Goal: Information Seeking & Learning: Learn about a topic

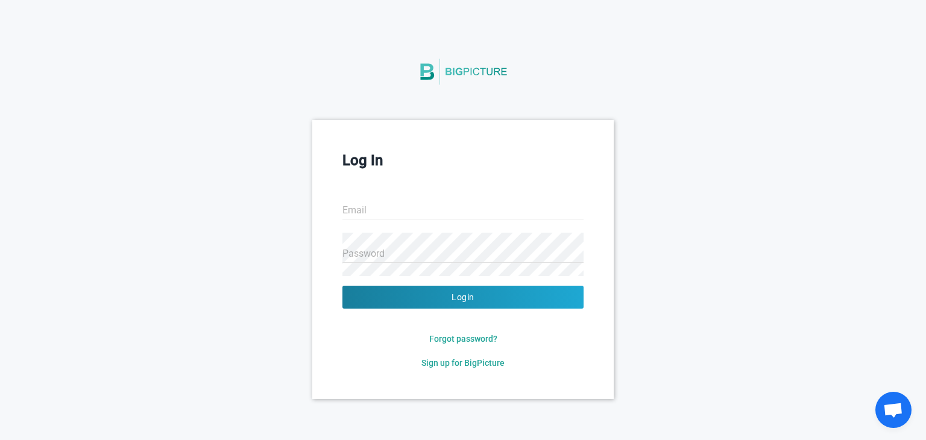
type input "[EMAIL_ADDRESS][DOMAIN_NAME]"
click at [634, 215] on div "Log In Email 1bi22ai062@bit-bangalore.edu.in Password Login Forgot password? Si…" at bounding box center [463, 259] width 926 height 279
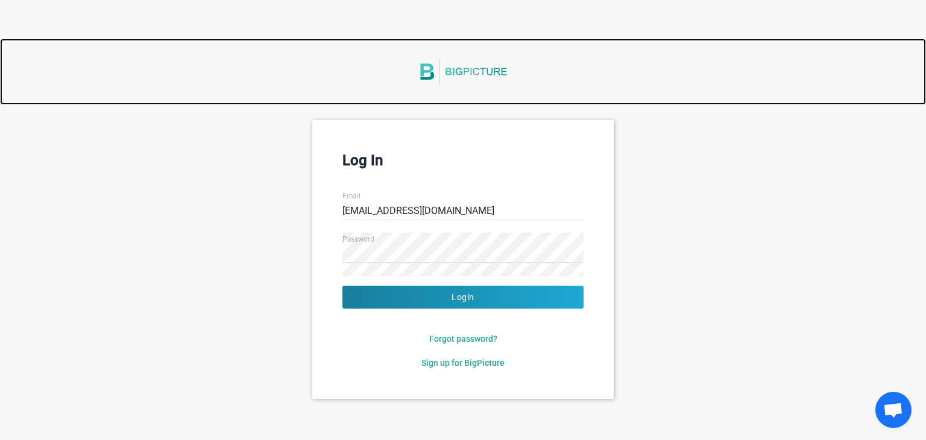
click at [412, 86] on link at bounding box center [463, 72] width 926 height 66
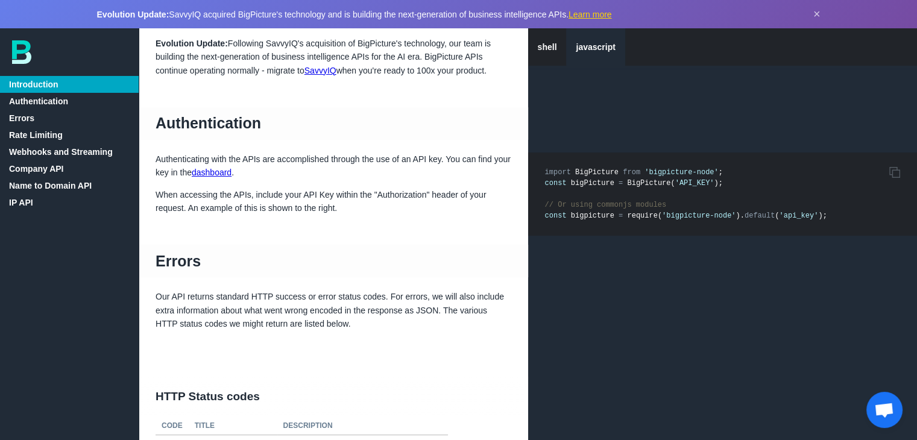
scroll to position [110, 0]
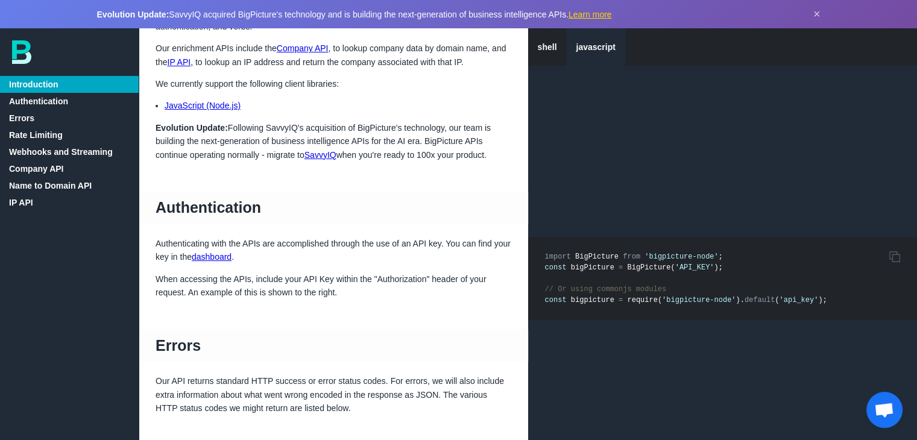
click at [27, 128] on link "Rate Limiting" at bounding box center [69, 135] width 139 height 17
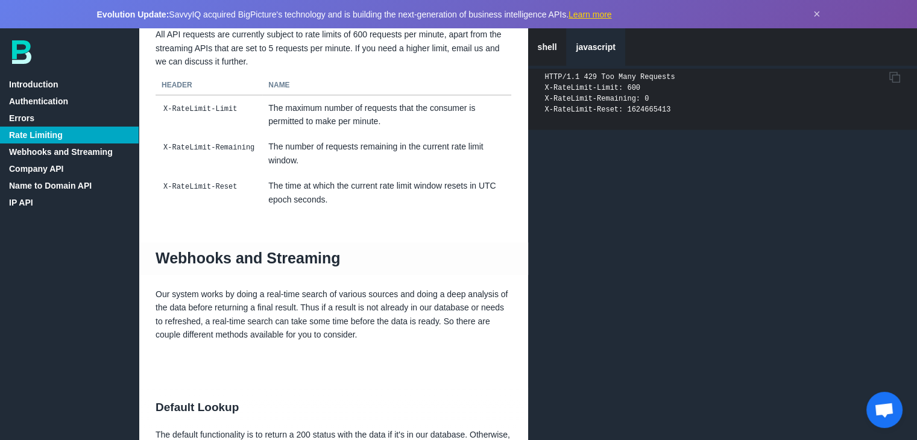
click at [36, 168] on link "Company API" at bounding box center [69, 168] width 139 height 17
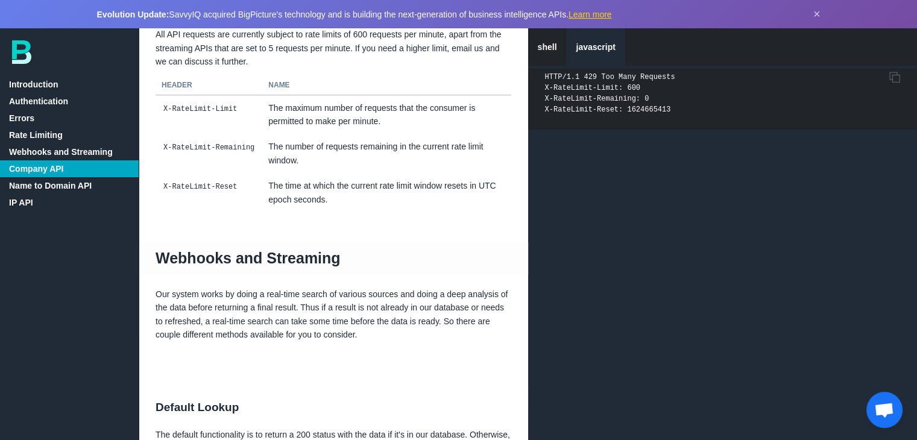
scroll to position [2311, 0]
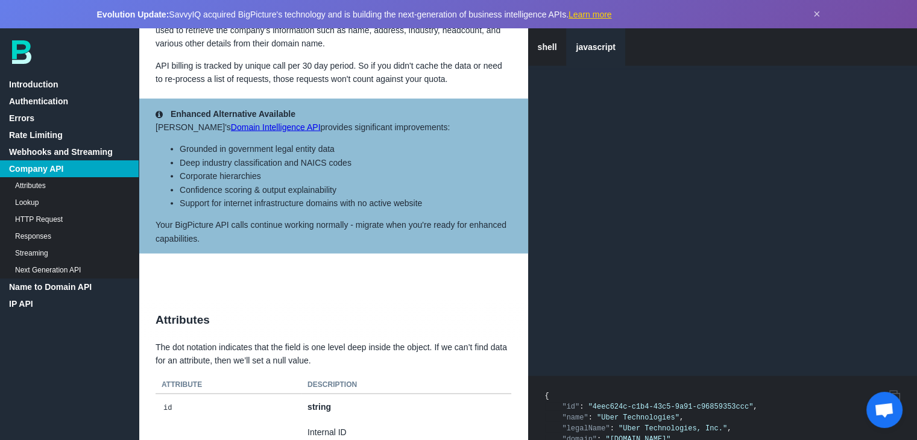
click at [231, 132] on link "Domain Intelligence API" at bounding box center [276, 127] width 90 height 10
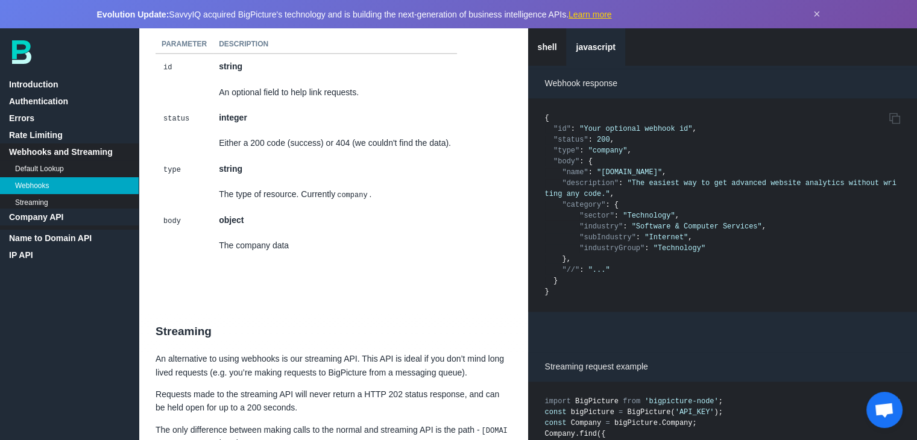
scroll to position [1754, 0]
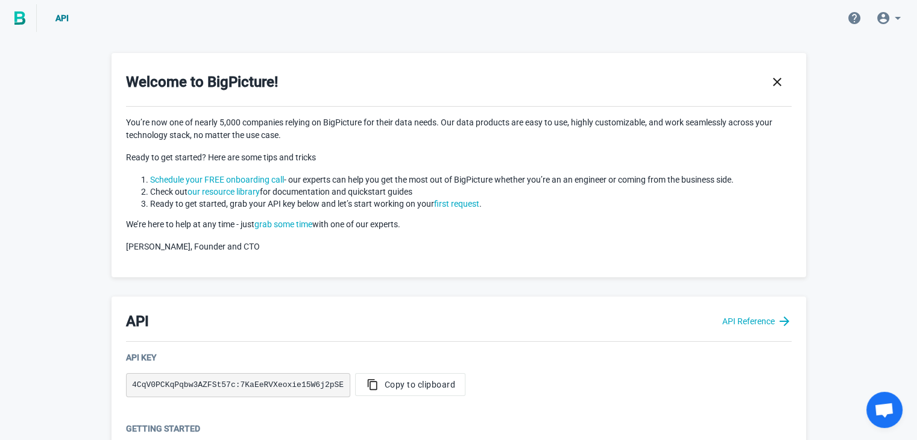
click at [24, 19] on img at bounding box center [19, 17] width 11 height 13
click at [901, 15] on icon at bounding box center [897, 18] width 14 height 14
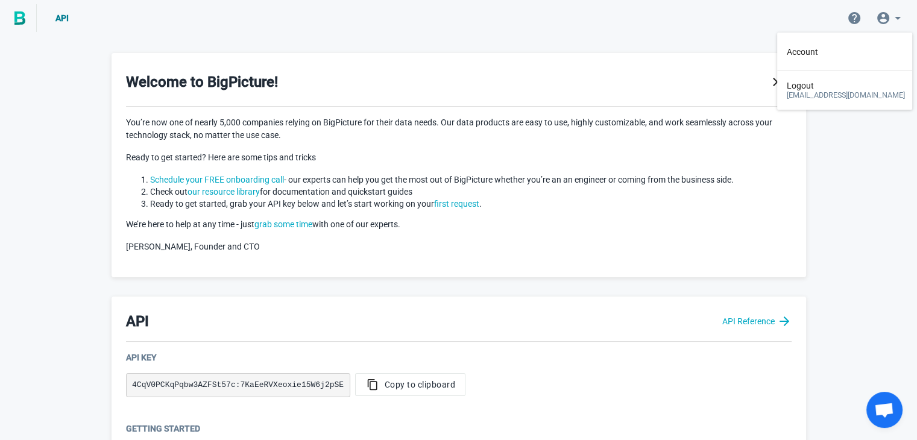
click at [18, 22] on img at bounding box center [19, 17] width 11 height 13
click at [41, 18] on div "API" at bounding box center [57, 18] width 41 height 12
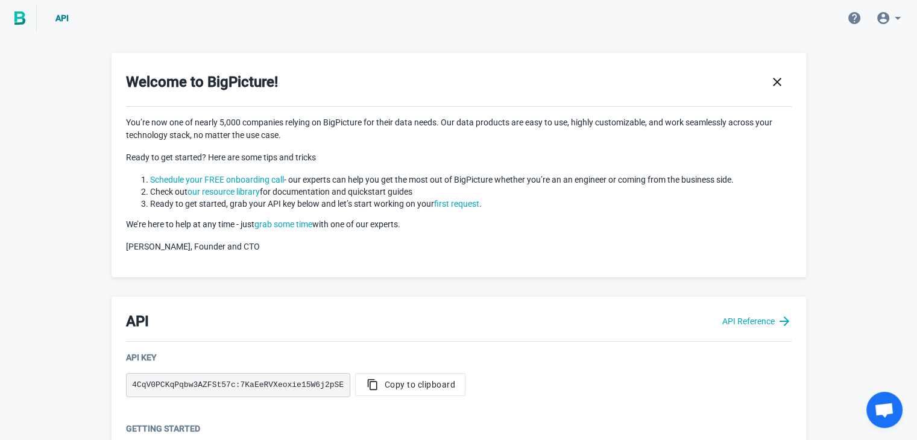
click at [20, 19] on img at bounding box center [19, 17] width 11 height 13
click at [780, 80] on icon "button" at bounding box center [777, 82] width 14 height 14
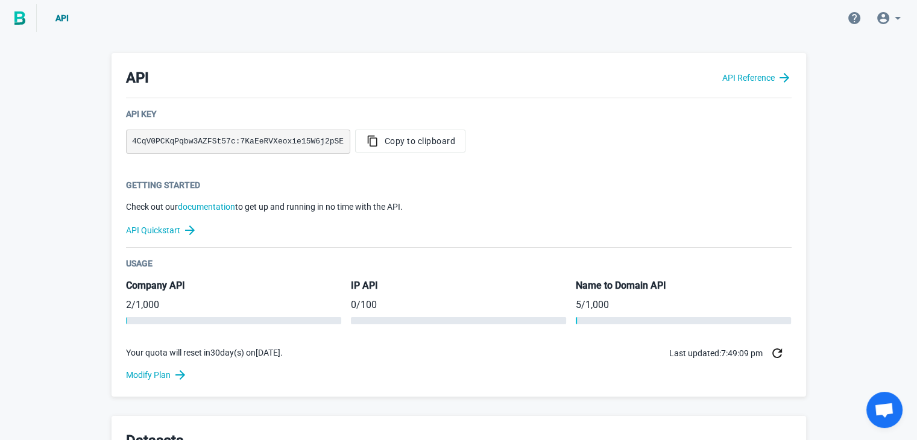
click at [895, 16] on icon at bounding box center [897, 18] width 14 height 14
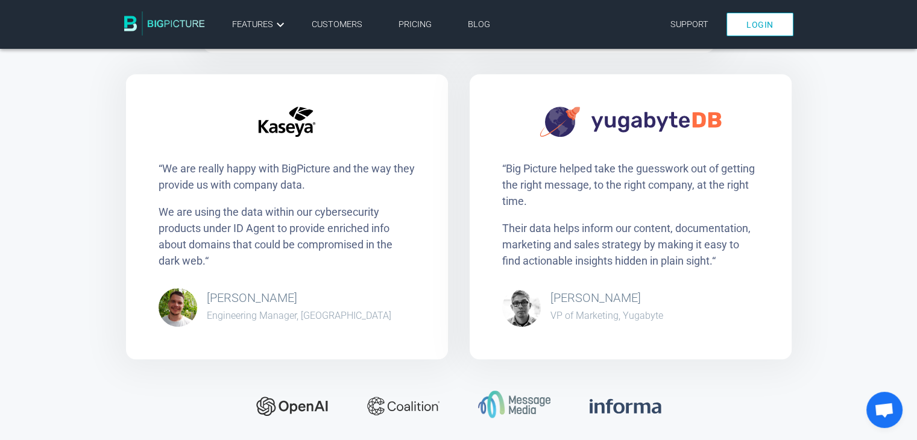
scroll to position [561, 0]
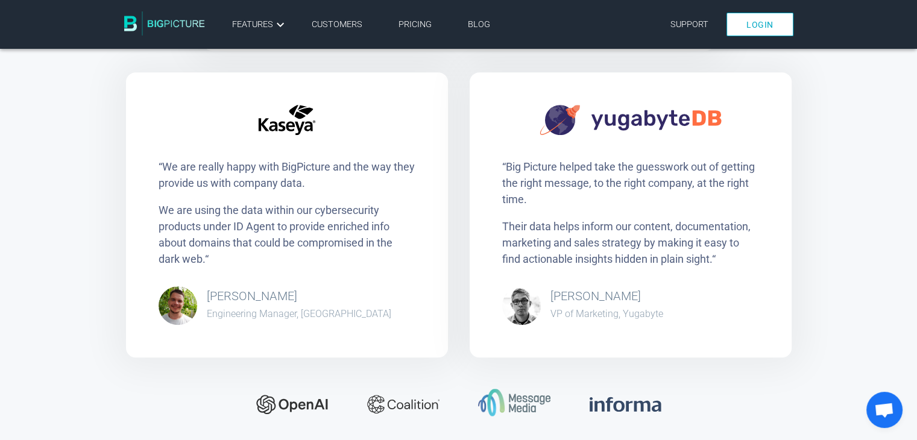
click at [325, 28] on link "Customers" at bounding box center [337, 24] width 51 height 10
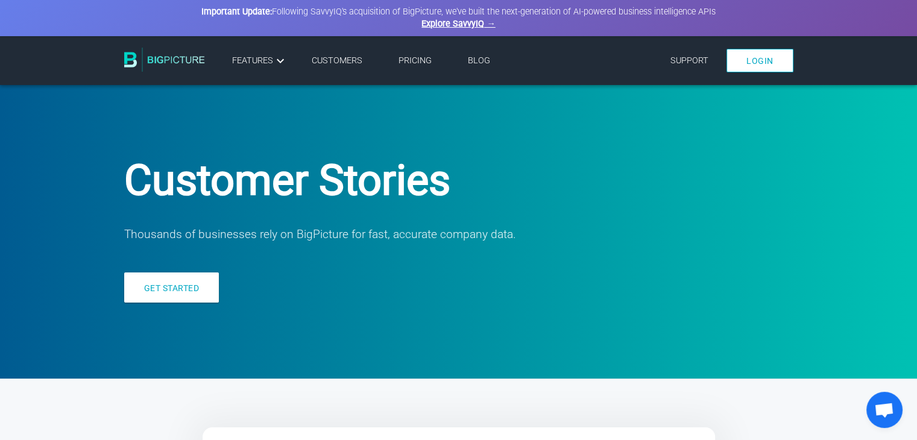
click at [405, 54] on li "Pricing" at bounding box center [414, 60] width 69 height 19
click at [409, 58] on link "Pricing" at bounding box center [415, 60] width 33 height 10
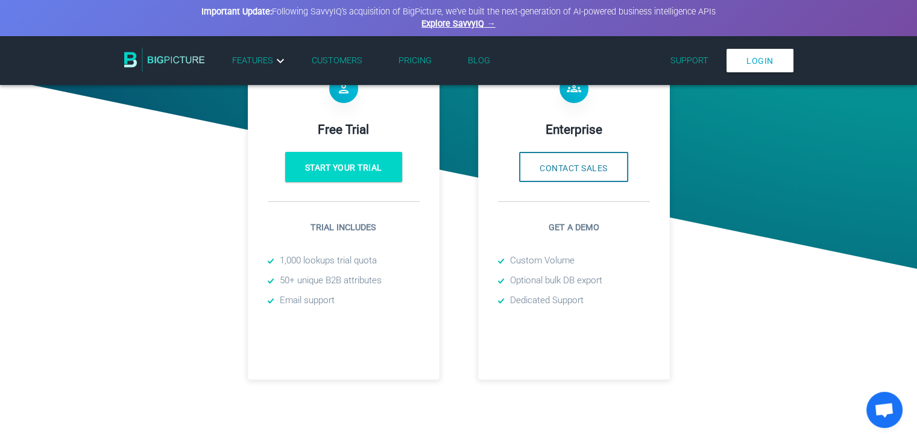
scroll to position [312, 0]
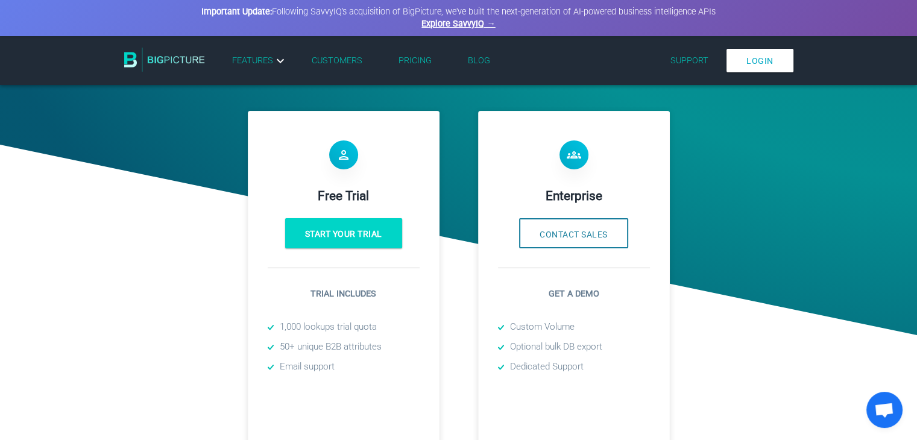
click at [340, 52] on li "Customers" at bounding box center [337, 60] width 87 height 19
click at [338, 58] on link "Customers" at bounding box center [337, 60] width 51 height 10
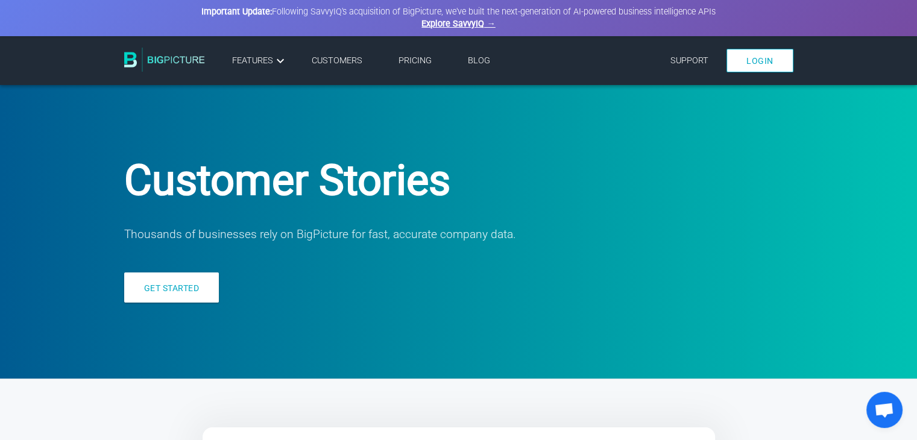
click at [171, 52] on img at bounding box center [164, 60] width 81 height 24
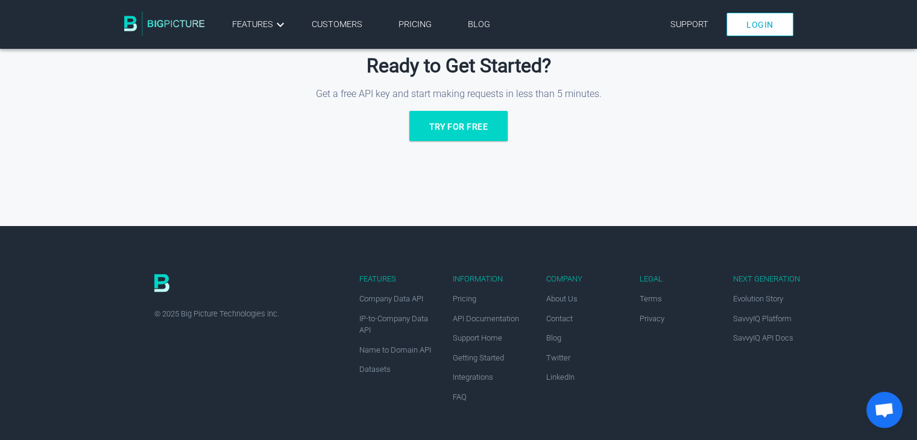
scroll to position [2282, 0]
click at [473, 377] on link "Integrations" at bounding box center [473, 376] width 40 height 9
click at [804, 263] on div "Features Company Data API IP-to-Company Data API Name to Domain API Datasets In…" at bounding box center [458, 332] width 705 height 215
click at [774, 338] on link "SavvyIQ API Docs" at bounding box center [763, 337] width 60 height 9
